Goal: Register for event/course

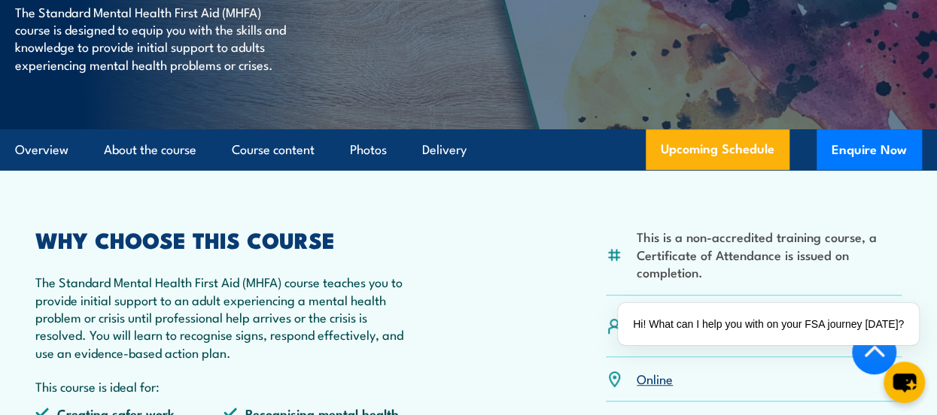
scroll to position [334, 0]
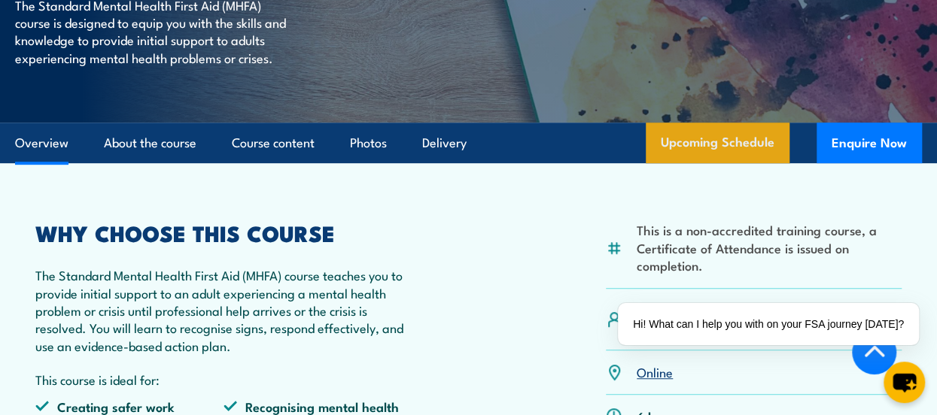
click at [712, 156] on link "Upcoming Schedule" at bounding box center [718, 143] width 144 height 41
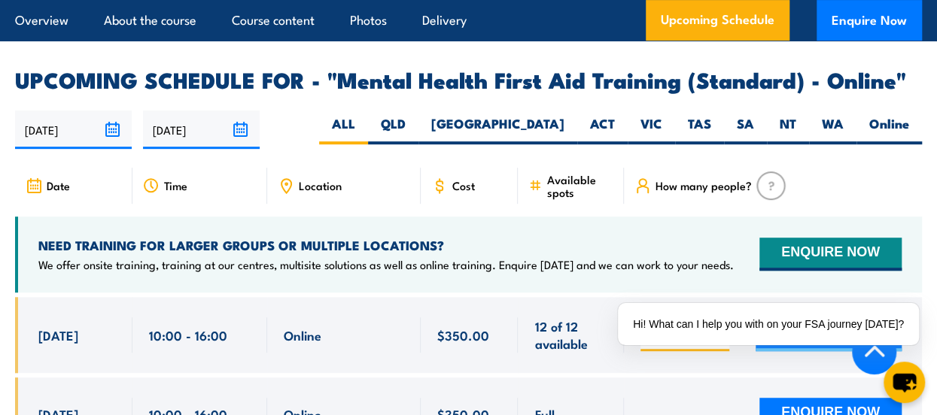
scroll to position [3044, 0]
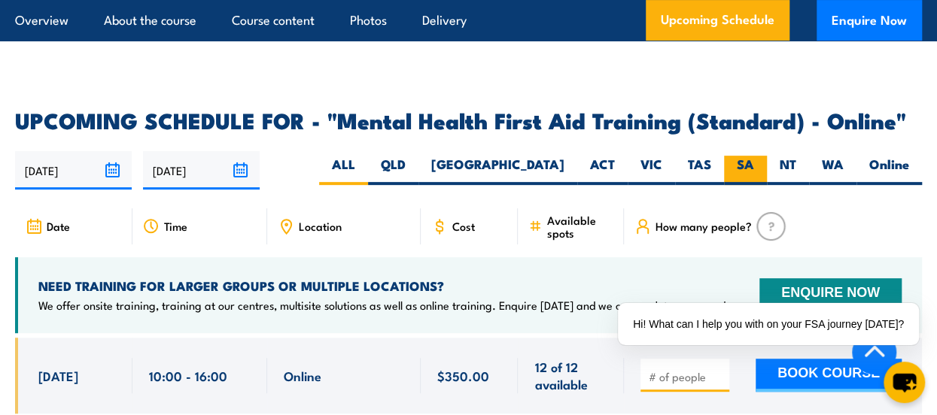
click at [740, 156] on label "SA" at bounding box center [745, 170] width 43 height 29
click at [754, 156] on input "SA" at bounding box center [759, 161] width 10 height 10
radio input "true"
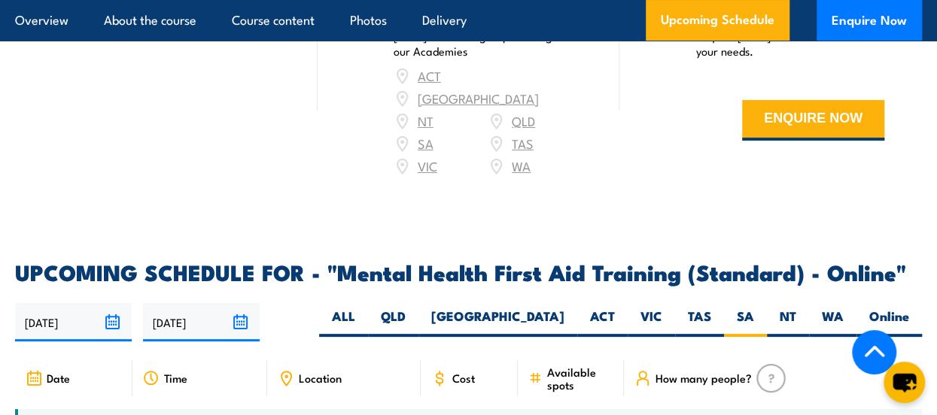
scroll to position [2912, 0]
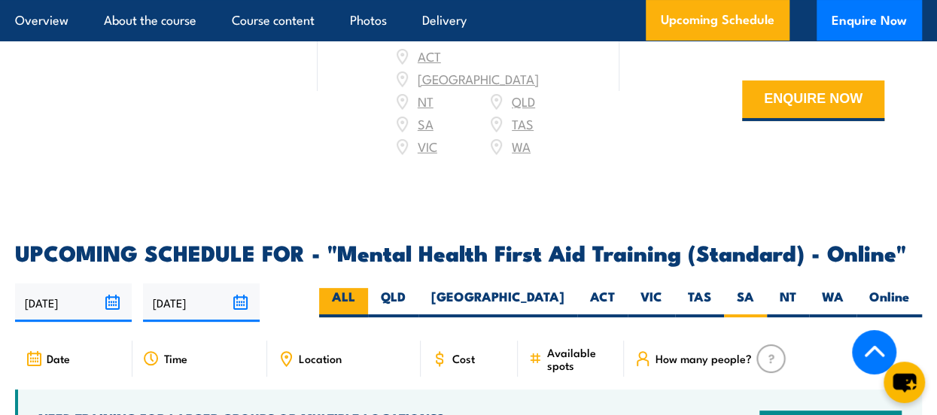
click at [368, 288] on label "ALL" at bounding box center [343, 302] width 49 height 29
click at [365, 288] on input "ALL" at bounding box center [360, 293] width 10 height 10
radio input "true"
